Goal: Task Accomplishment & Management: Use online tool/utility

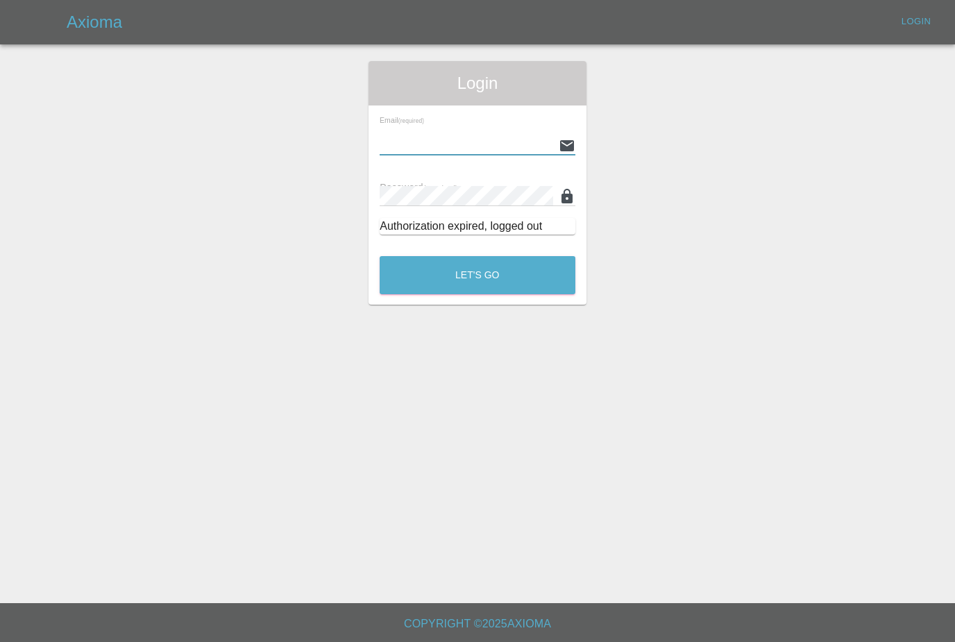
type input "[PERSON_NAME][EMAIL_ADDRESS][PERSON_NAME][DOMAIN_NAME]"
click at [478, 275] on button "Let's Go" at bounding box center [478, 275] width 196 height 38
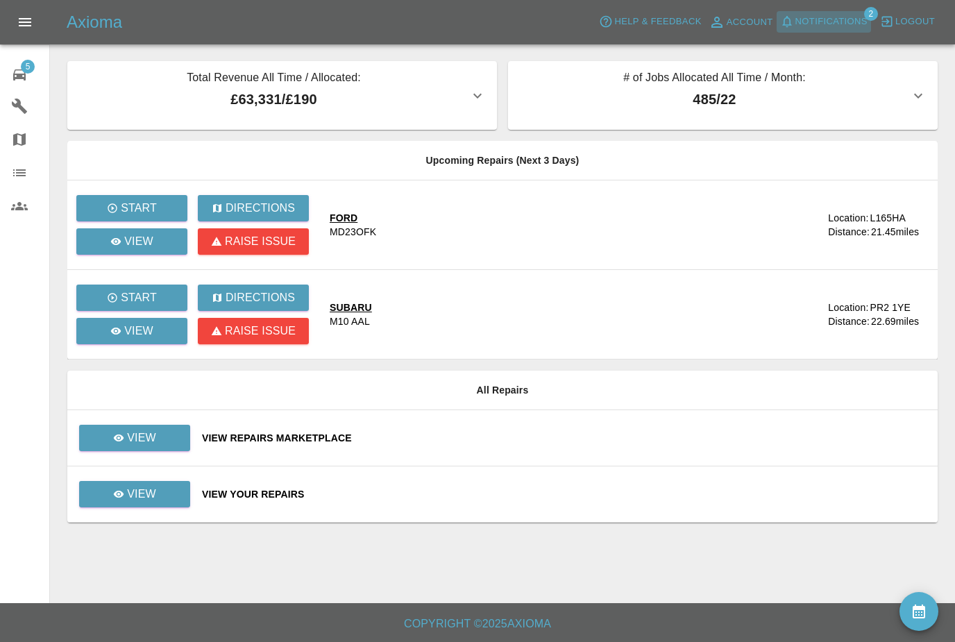
click at [858, 20] on span "Notifications" at bounding box center [832, 22] width 72 height 16
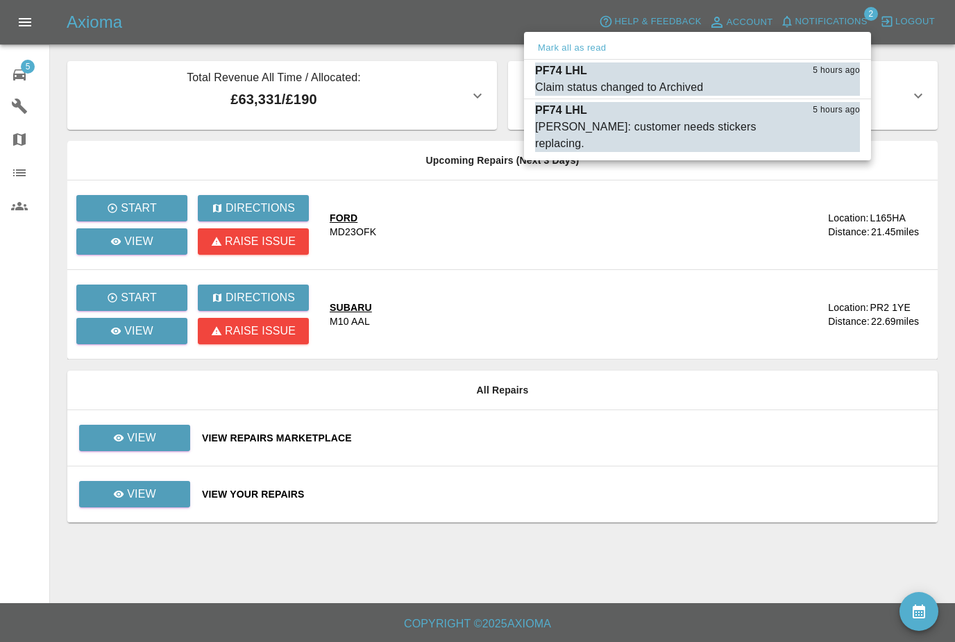
click at [603, 47] on button "Mark all as read" at bounding box center [572, 48] width 74 height 16
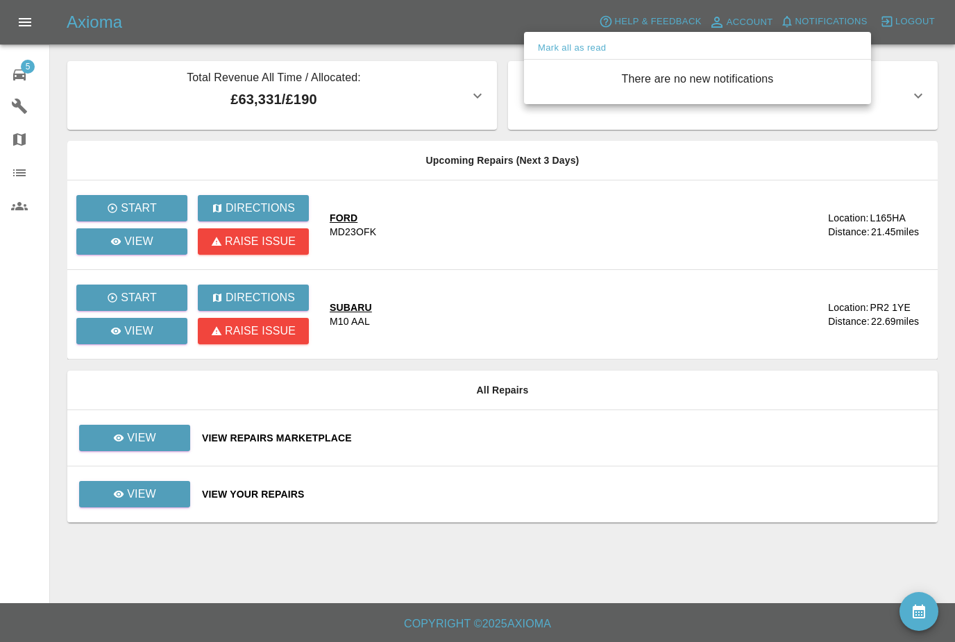
click at [119, 446] on div at bounding box center [477, 321] width 955 height 642
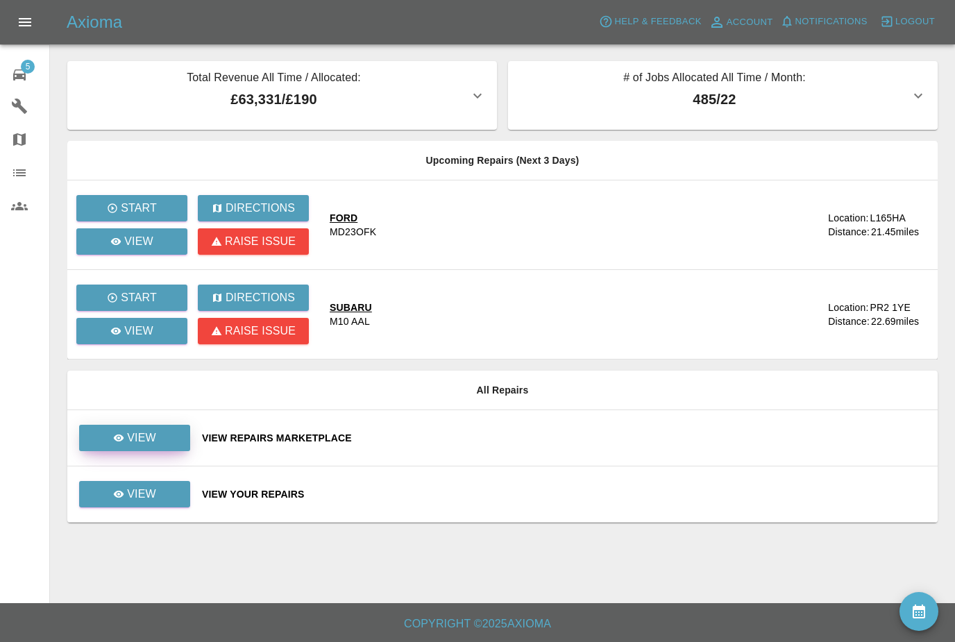
click at [112, 428] on link "View" at bounding box center [134, 438] width 111 height 26
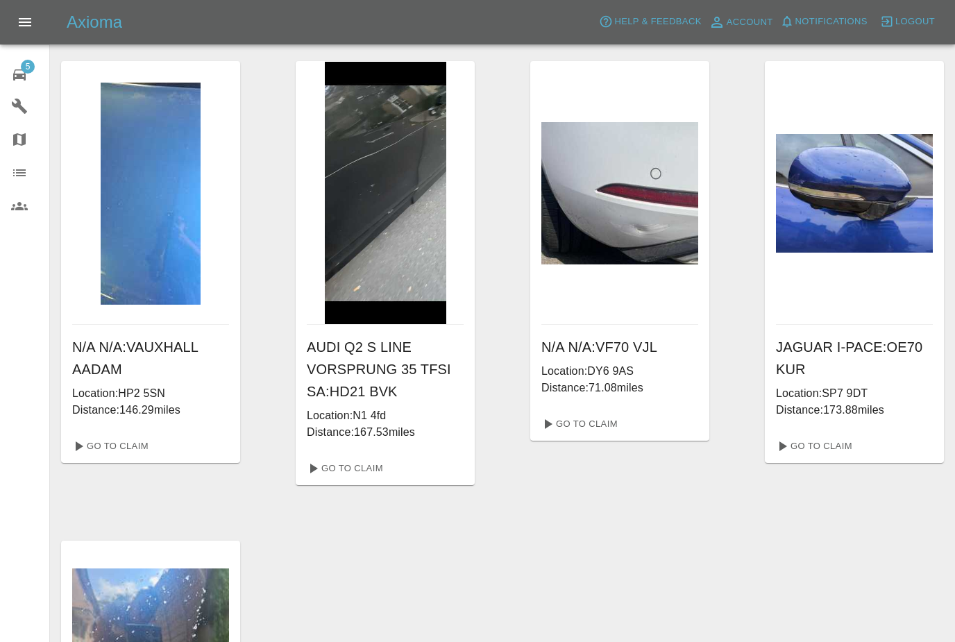
click at [29, 72] on span "5" at bounding box center [28, 67] width 14 height 14
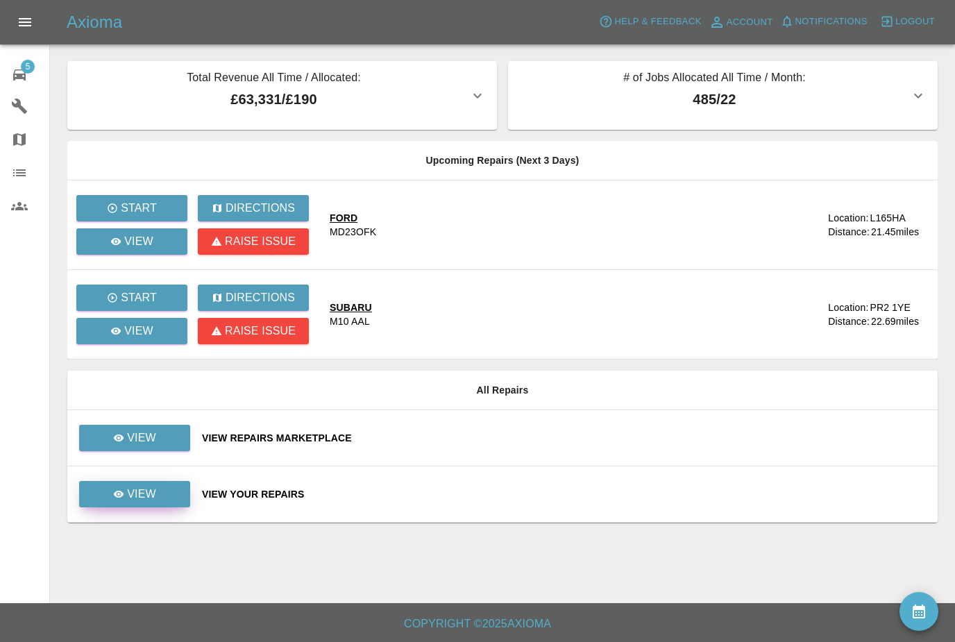
click at [158, 495] on link "View" at bounding box center [134, 494] width 111 height 26
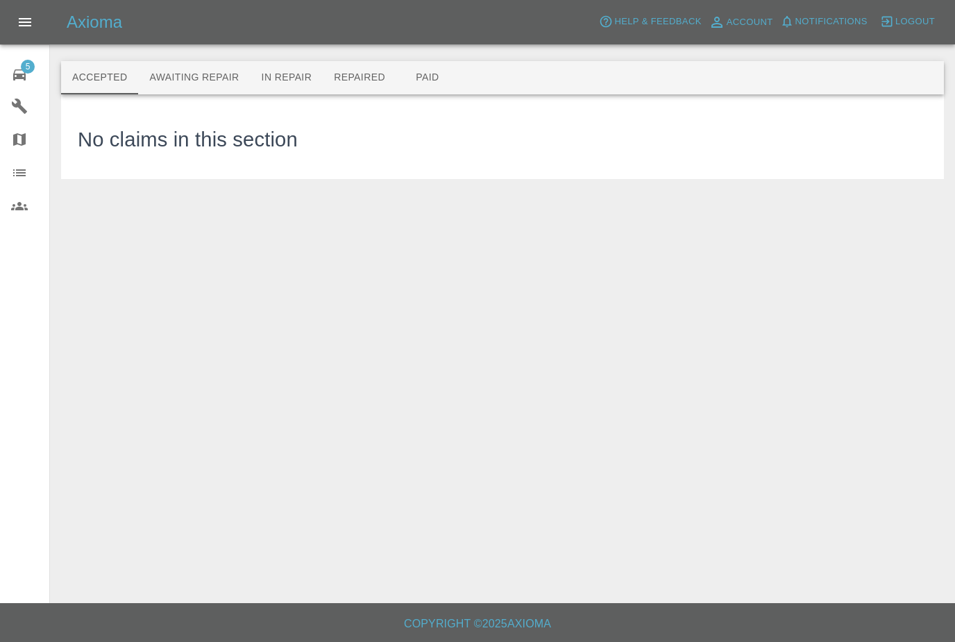
click at [154, 83] on button "Awaiting Repair" at bounding box center [194, 77] width 112 height 33
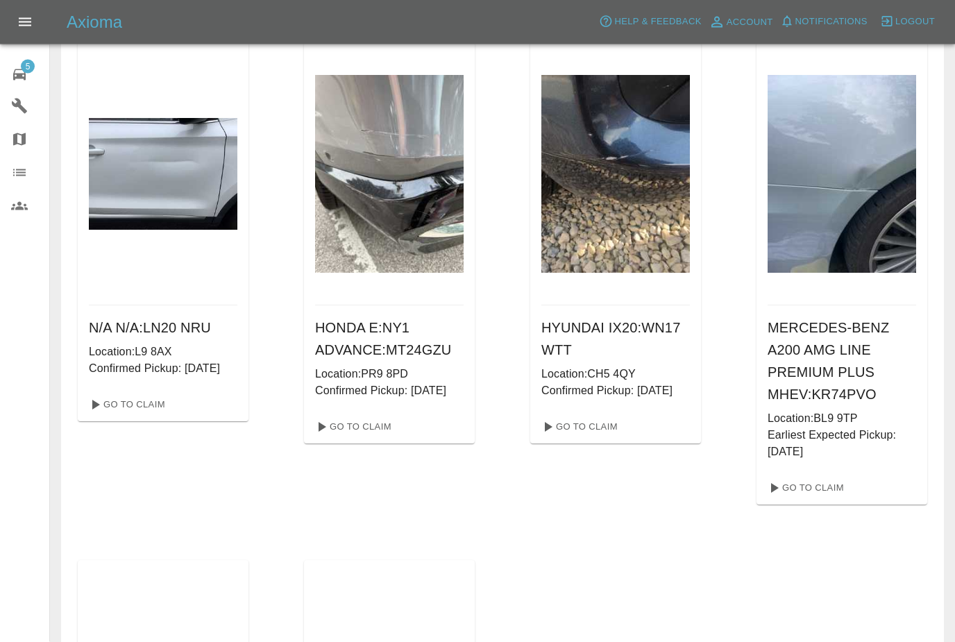
scroll to position [565, 0]
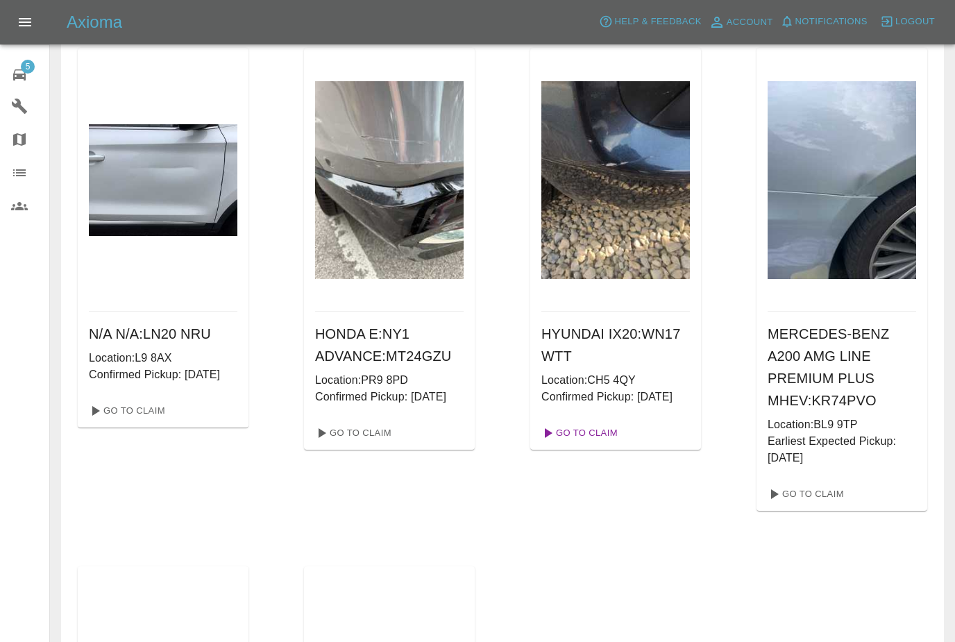
click at [599, 444] on link "Go To Claim" at bounding box center [578, 433] width 85 height 22
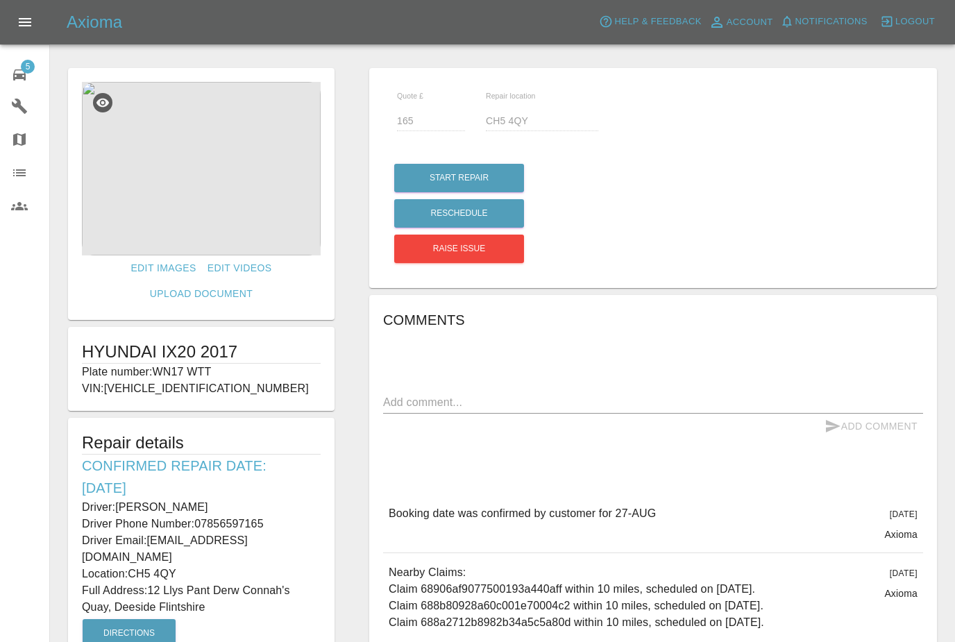
scroll to position [44, 0]
